Goal: Information Seeking & Learning: Learn about a topic

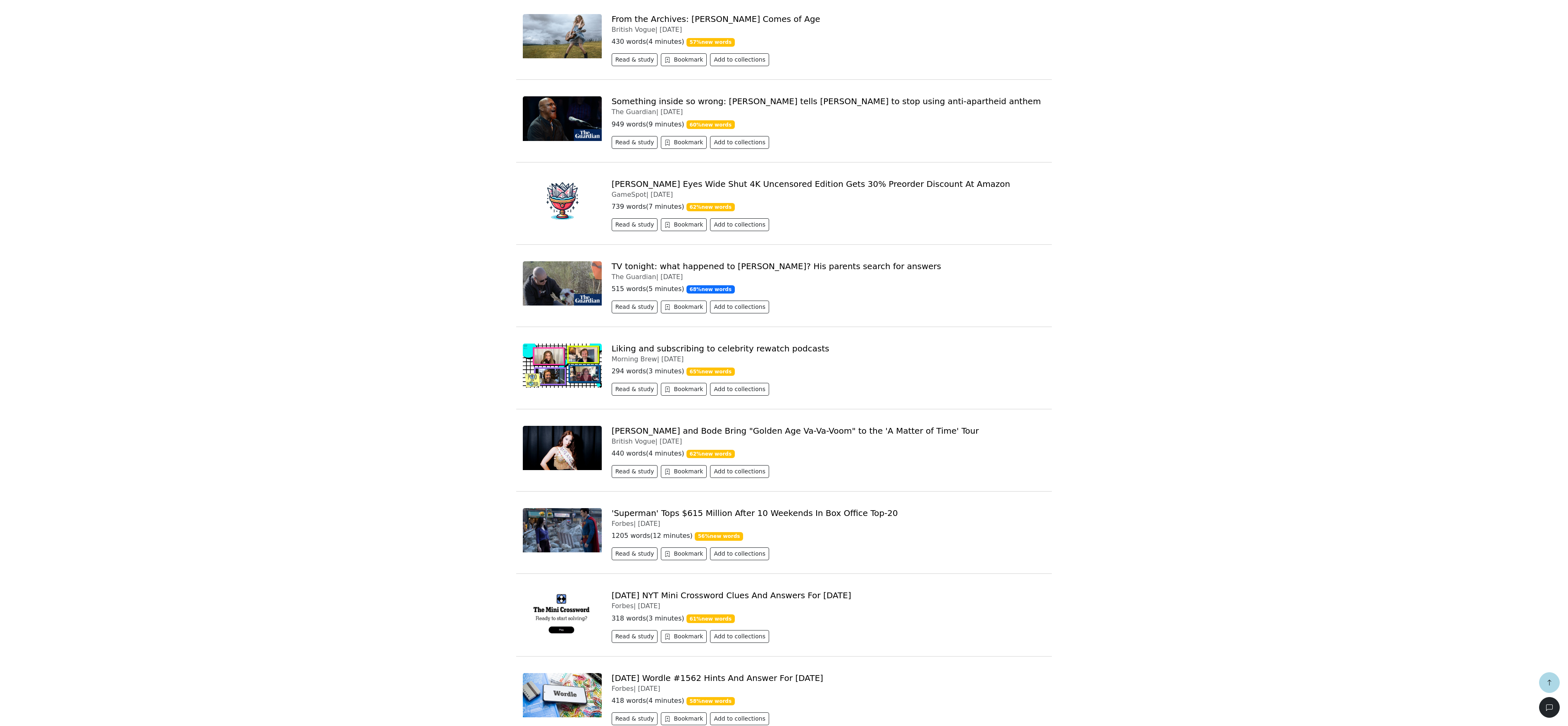
scroll to position [2215, 0]
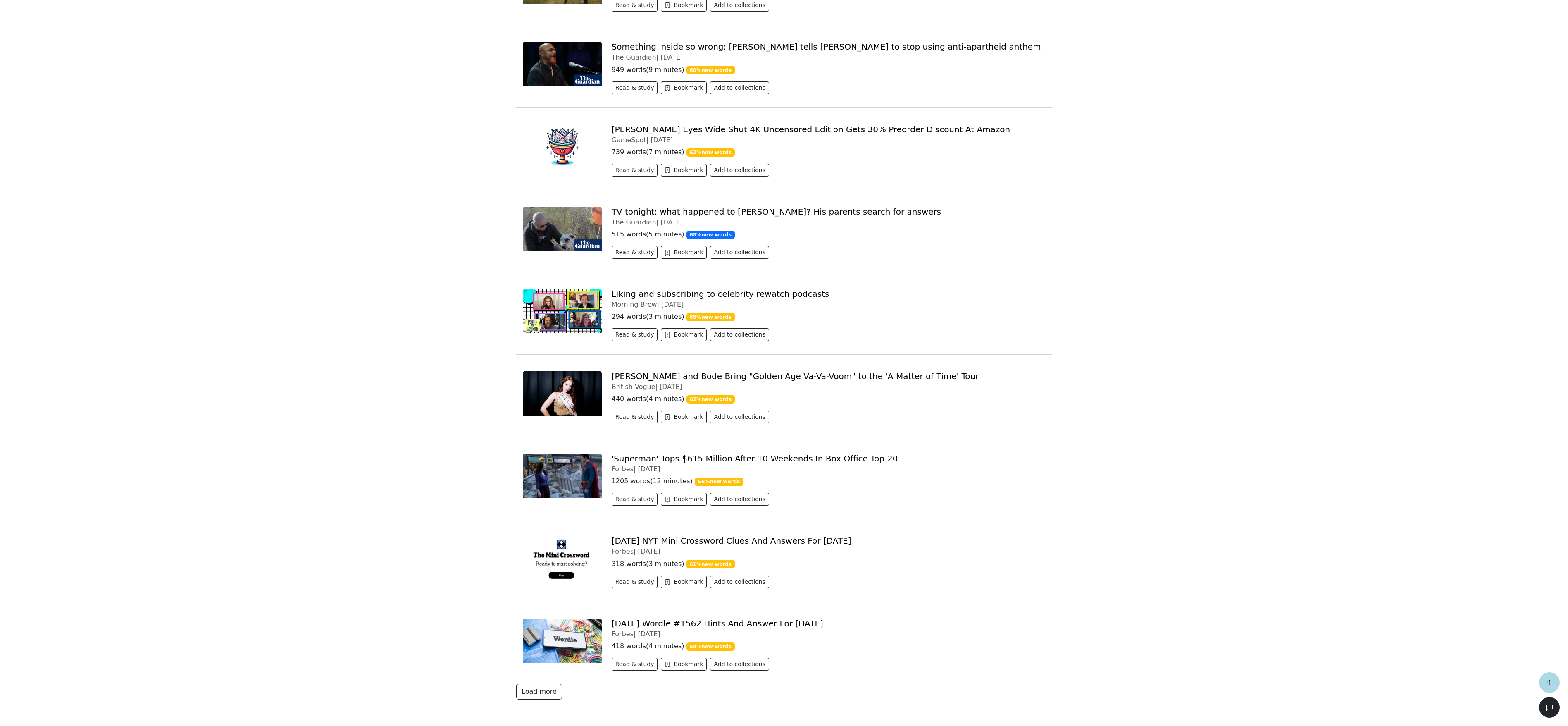
click at [526, 694] on button "Load more" at bounding box center [539, 692] width 46 height 16
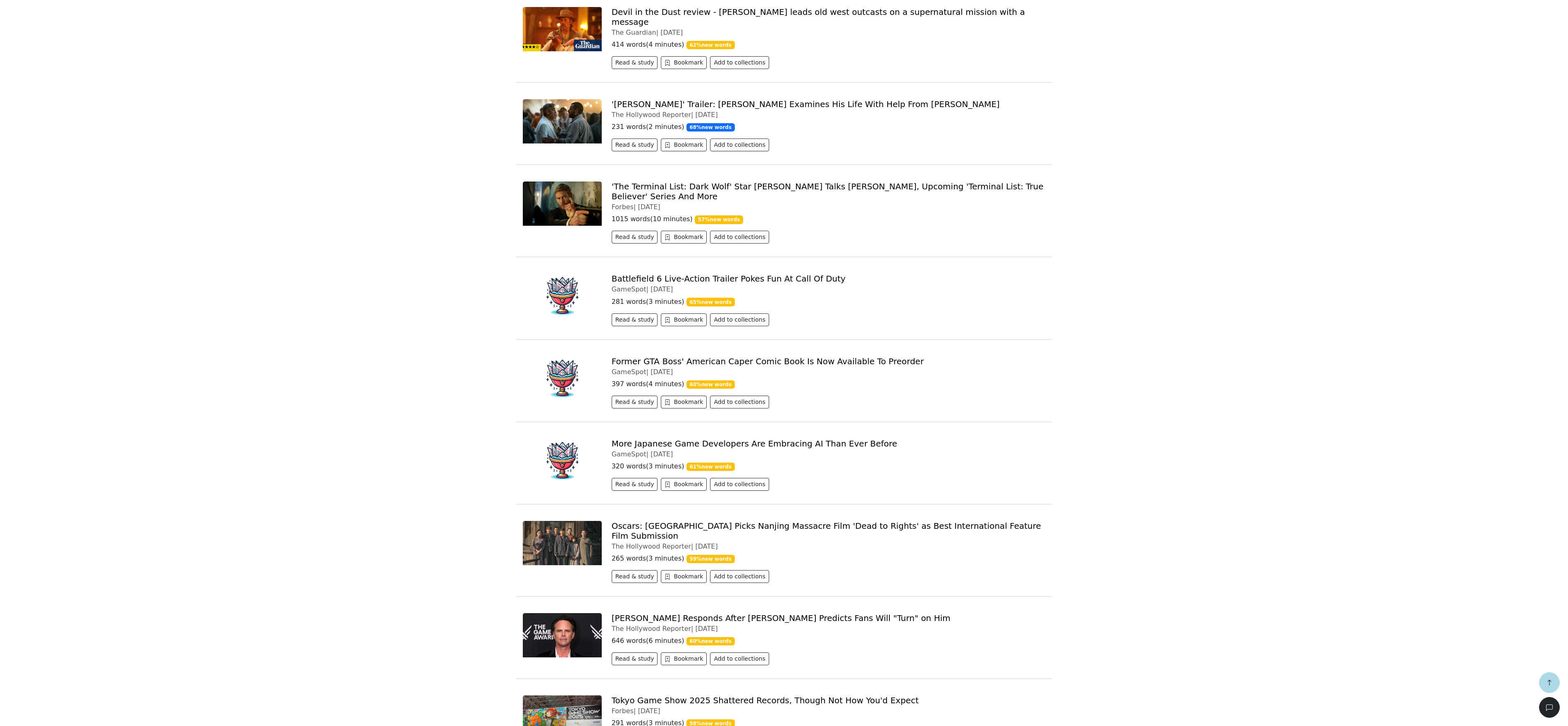
scroll to position [0, 0]
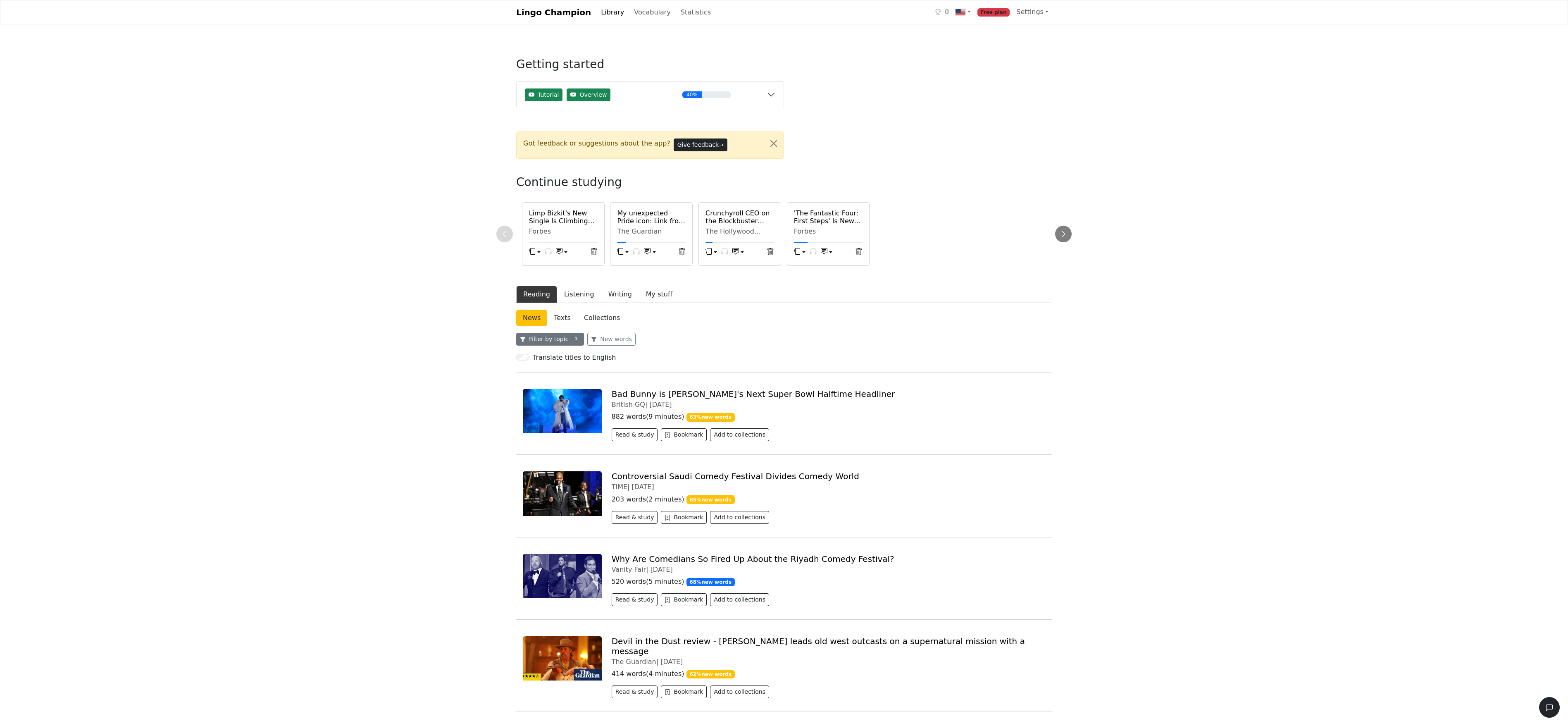
click at [550, 346] on button "Filter by topic 1" at bounding box center [550, 339] width 67 height 13
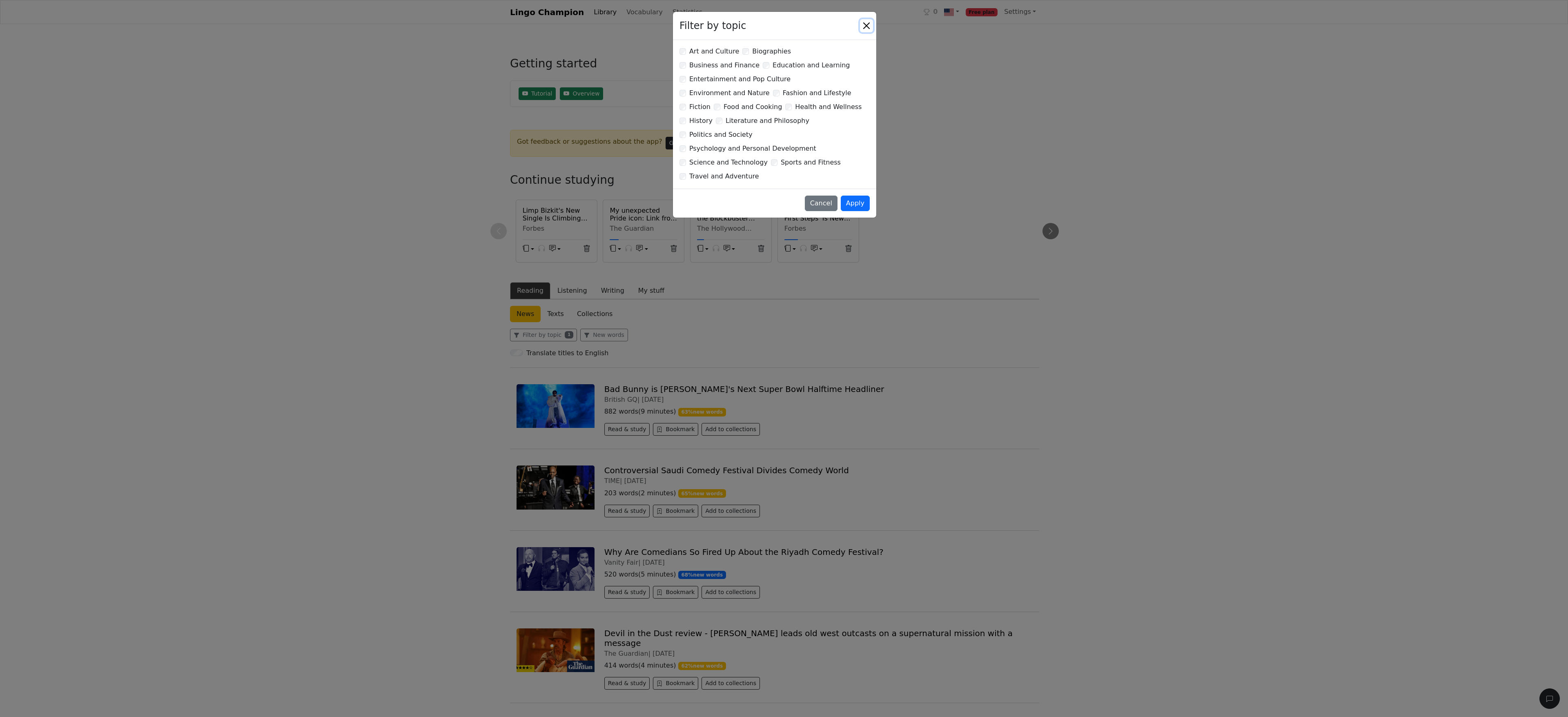
click at [867, 25] on button "Close" at bounding box center [866, 25] width 13 height 13
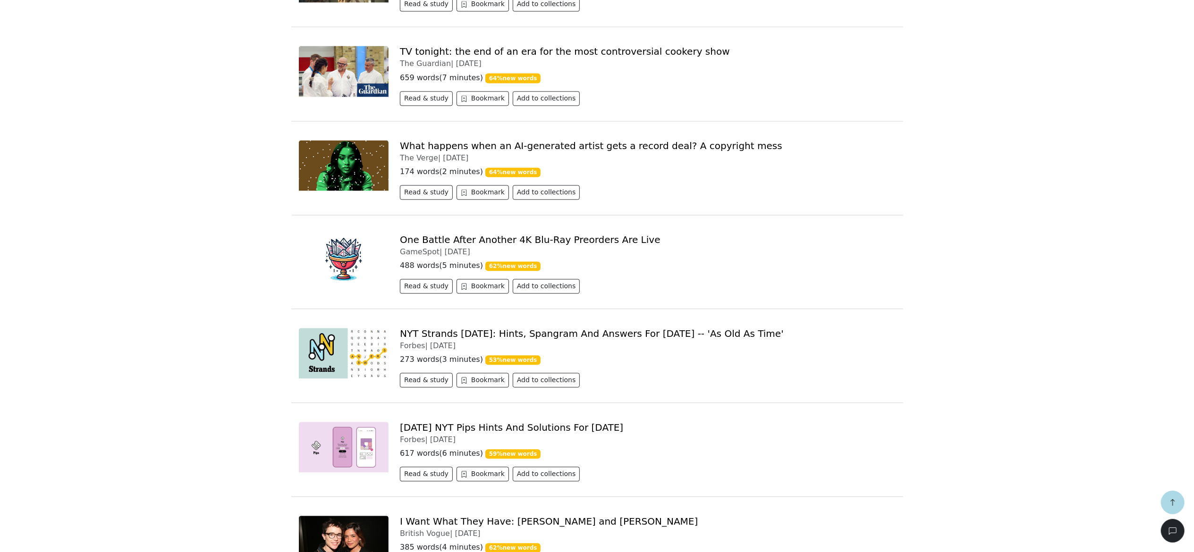
scroll to position [5610, 0]
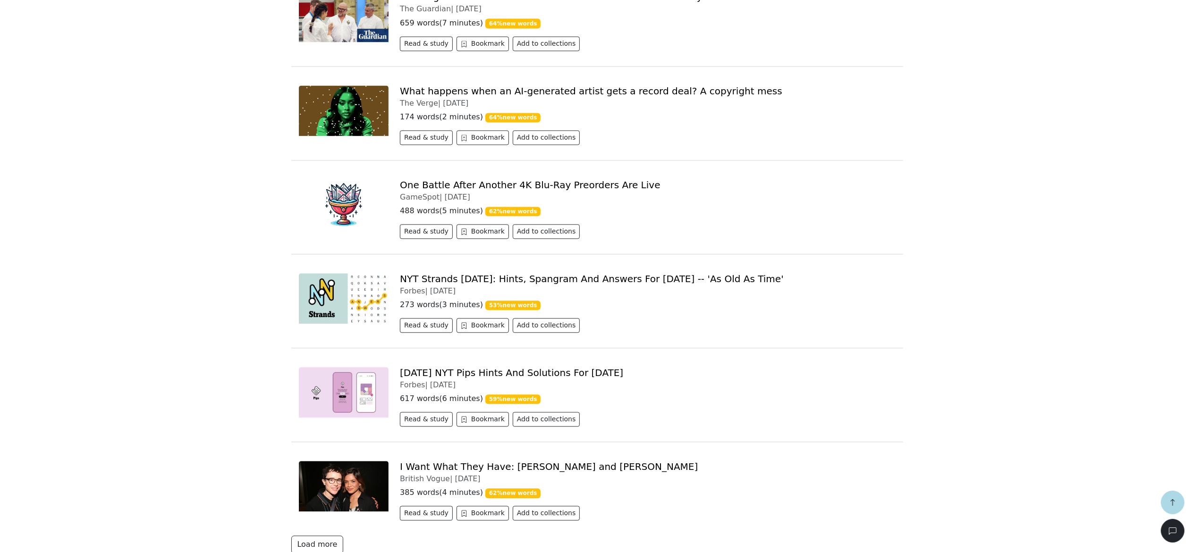
click at [326, 536] on button "Load more" at bounding box center [317, 545] width 52 height 18
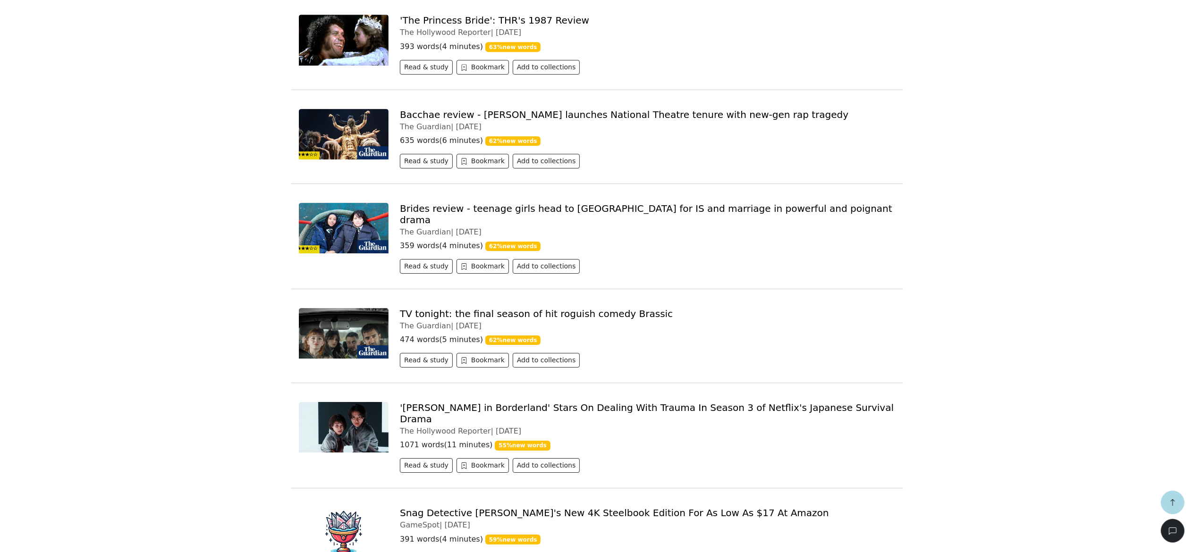
scroll to position [6648, 0]
